Goal: Check status: Verify the current state of an ongoing process or item

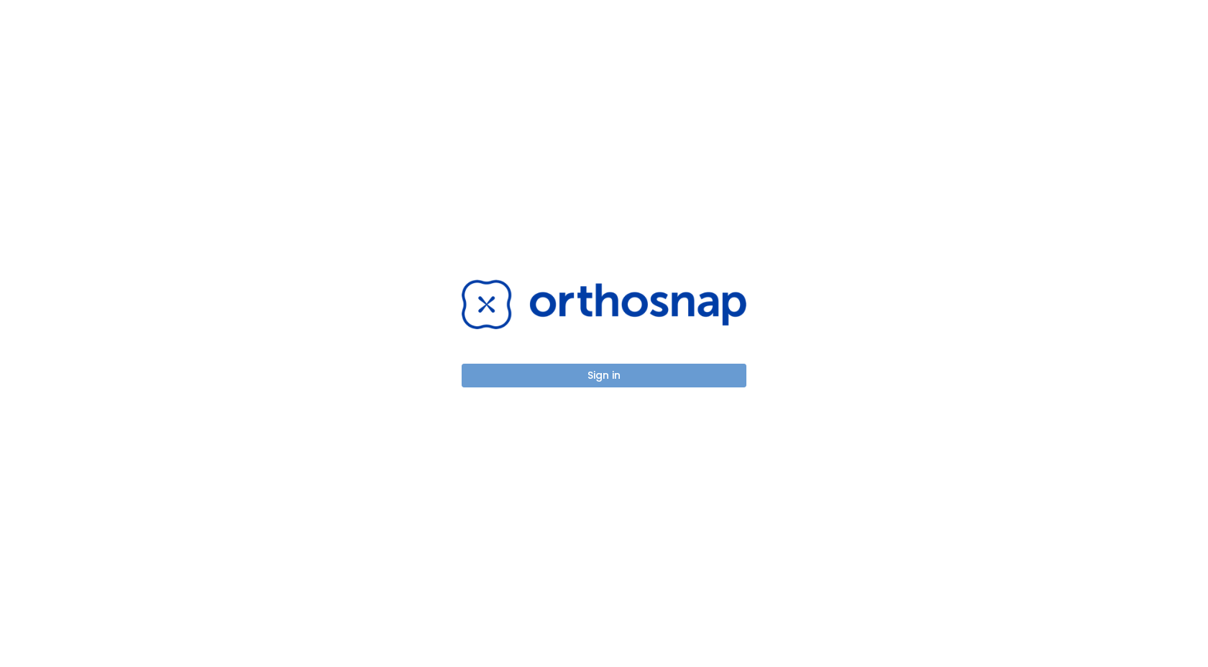
click at [557, 372] on button "Sign in" at bounding box center [604, 376] width 285 height 24
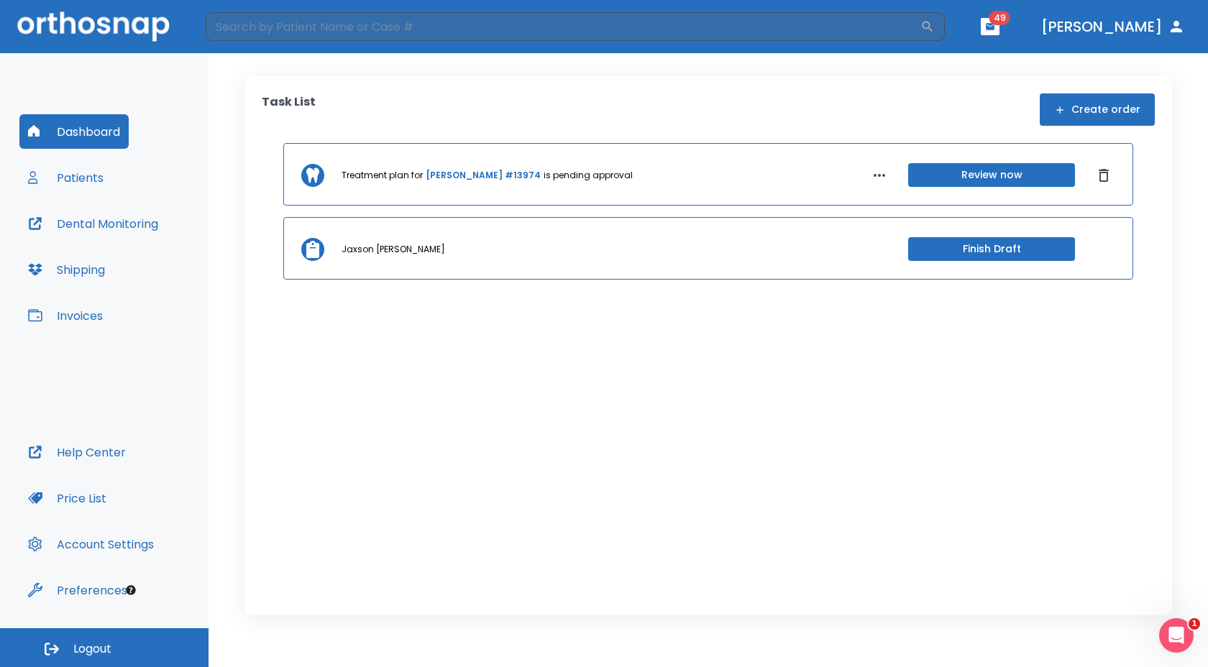
click at [68, 178] on button "Patients" at bounding box center [65, 177] width 93 height 35
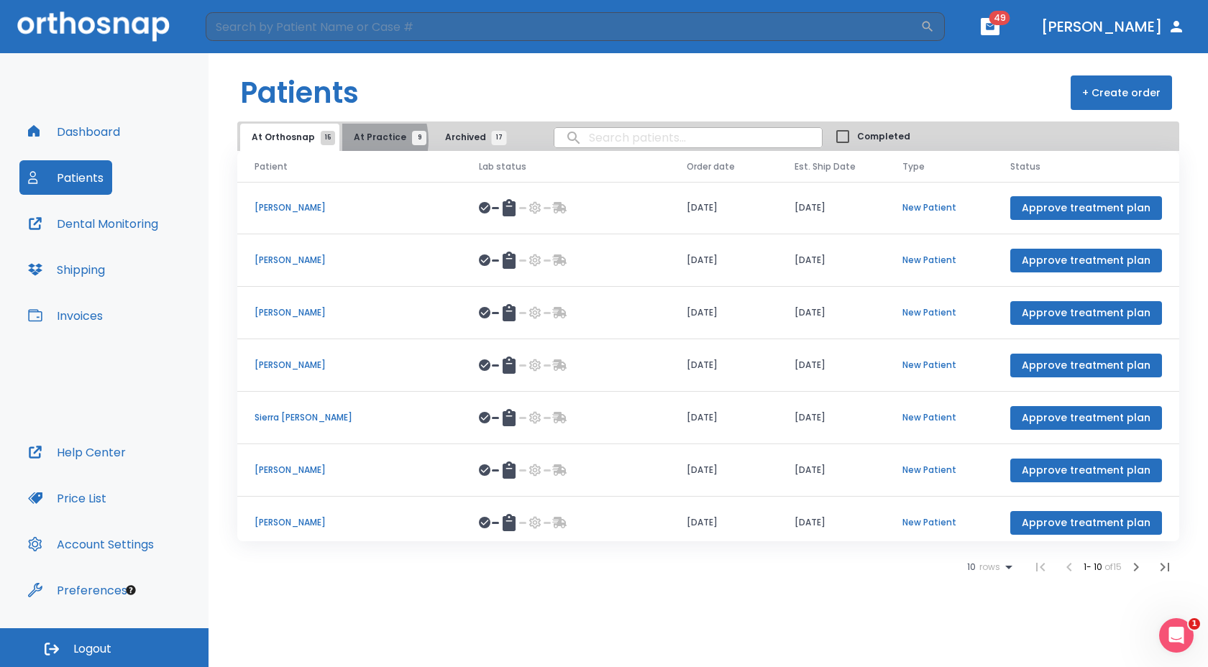
click at [354, 140] on span "At Practice 9" at bounding box center [386, 137] width 65 height 13
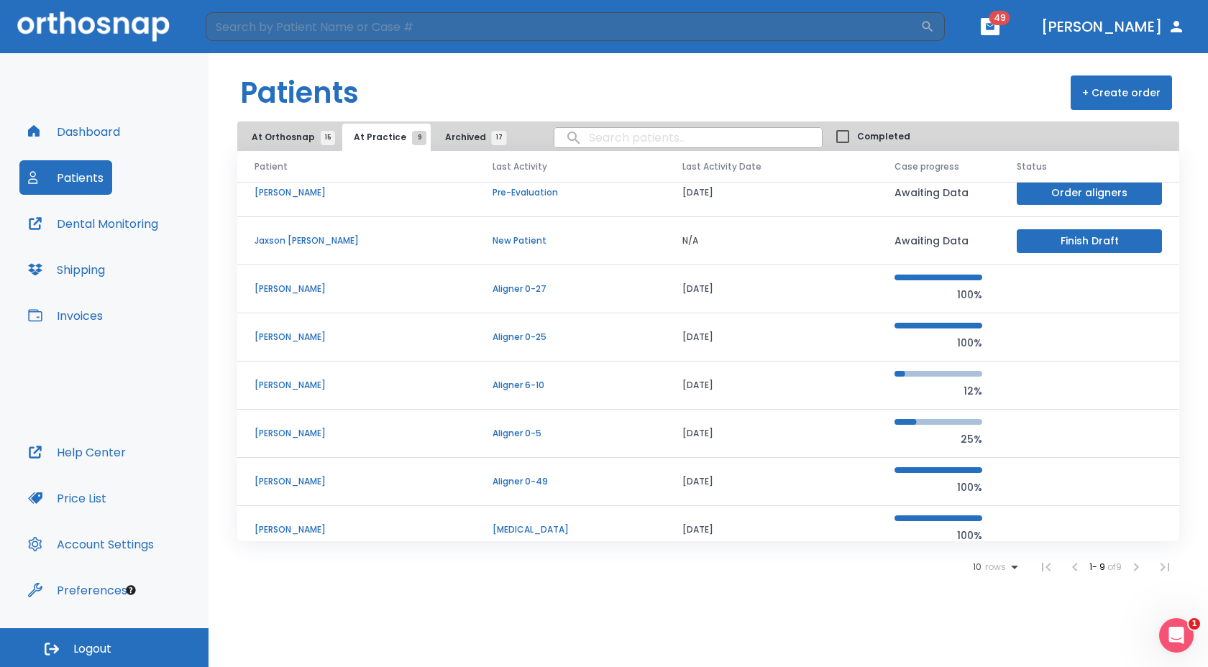
scroll to position [63, 0]
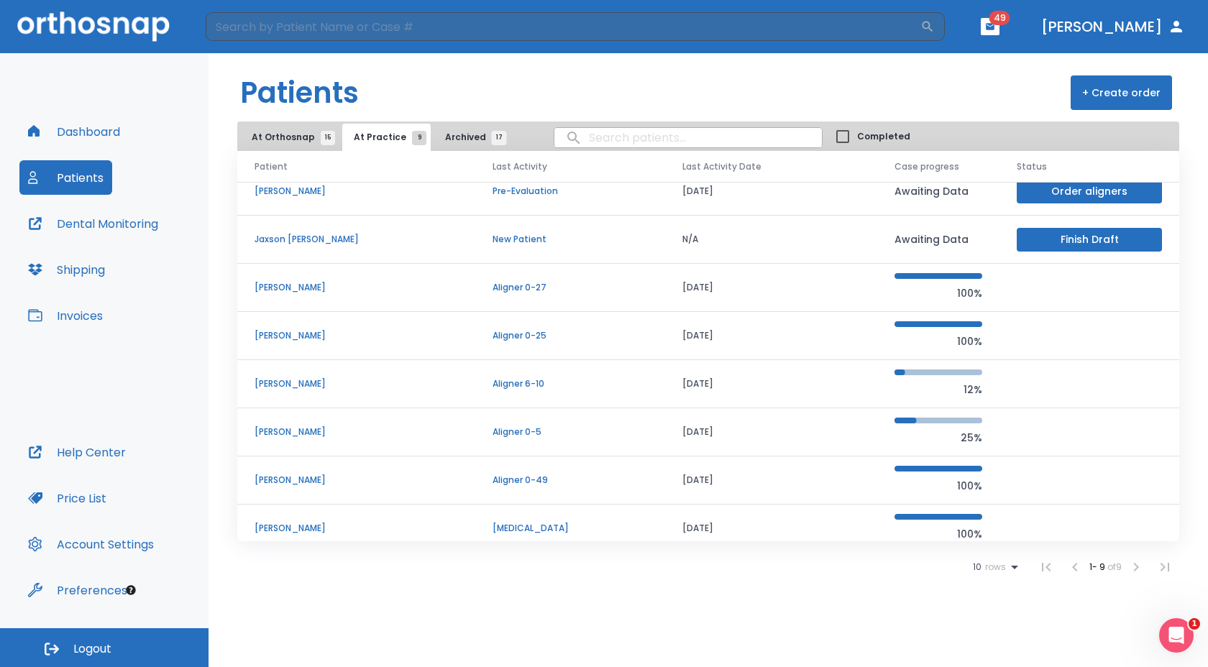
click at [389, 486] on p "[PERSON_NAME]" at bounding box center [355, 480] width 203 height 13
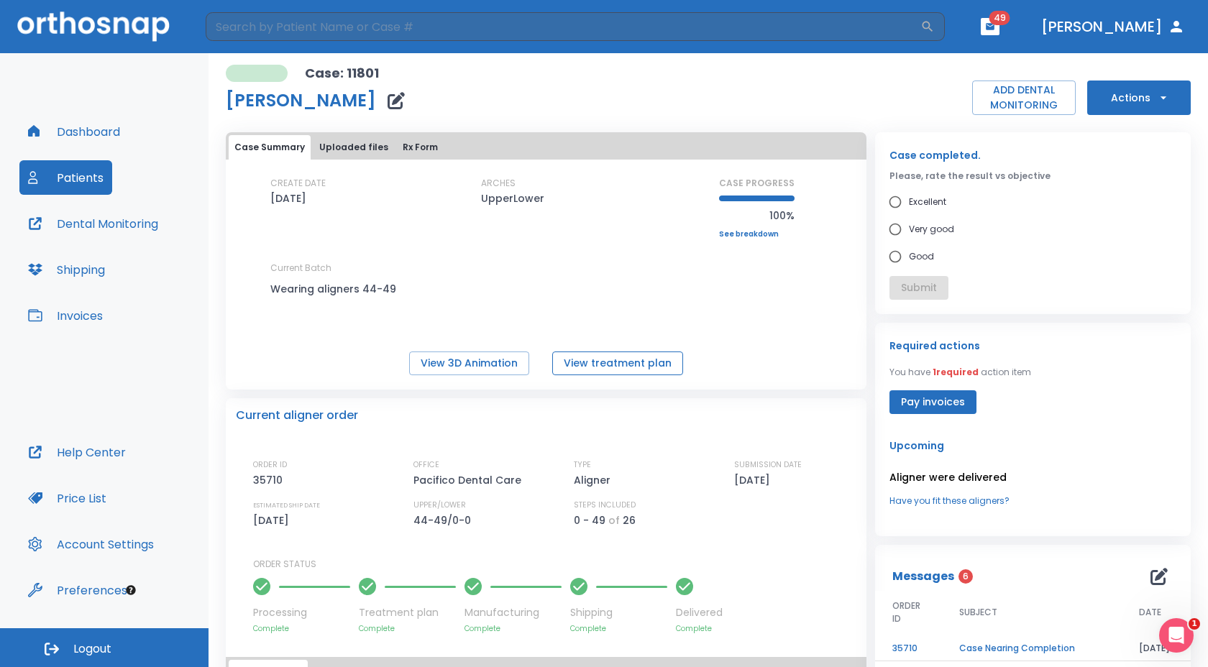
click at [606, 359] on button "View treatment plan" at bounding box center [617, 364] width 131 height 24
